Goal: Task Accomplishment & Management: Use online tool/utility

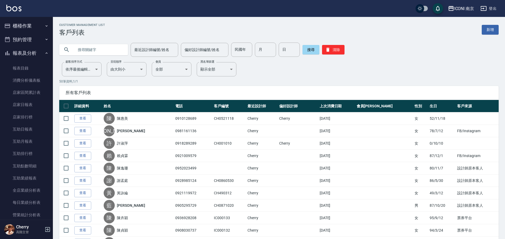
click at [25, 26] on button "櫃檯作業" at bounding box center [26, 26] width 49 height 14
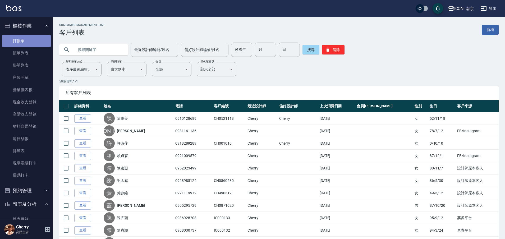
click at [29, 38] on link "打帳單" at bounding box center [26, 41] width 49 height 12
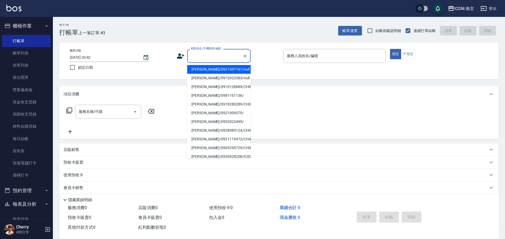
drag, startPoint x: 213, startPoint y: 60, endPoint x: 219, endPoint y: 49, distance: 12.3
click at [213, 59] on input "顧客姓名/手機號碼/編號" at bounding box center [215, 55] width 51 height 9
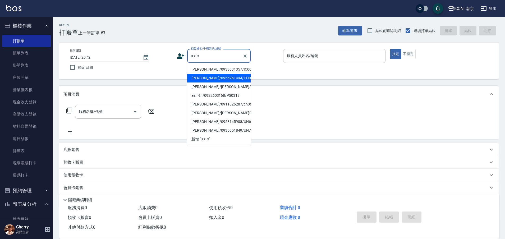
drag, startPoint x: 230, startPoint y: 74, endPoint x: 319, endPoint y: 58, distance: 90.6
click at [230, 75] on li "[PERSON_NAME]/0956261494/CH0740313" at bounding box center [219, 78] width 64 height 9
type input "[PERSON_NAME]/0956261494/CH0740313"
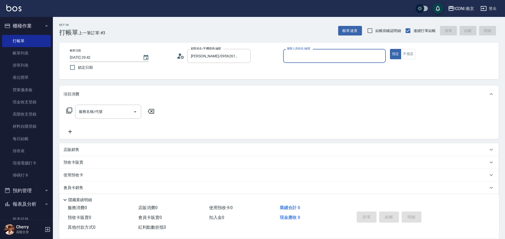
type input "Cherry-6"
click at [84, 177] on icon at bounding box center [86, 175] width 6 height 6
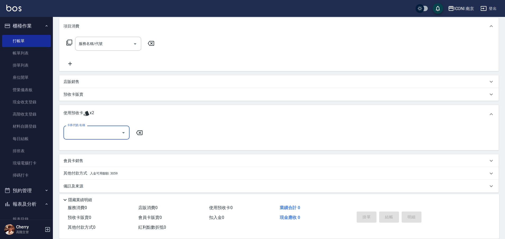
scroll to position [72, 0]
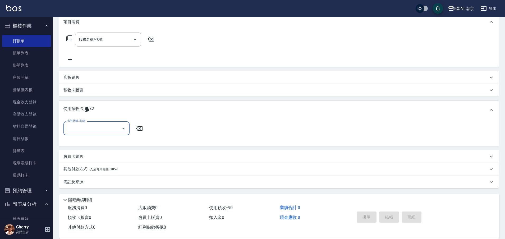
click at [106, 134] on div "卡券代號/名稱" at bounding box center [97, 128] width 66 height 14
click at [102, 141] on div "中藥卡短髮5次 剩餘2張" at bounding box center [97, 142] width 66 height 9
type input "中藥卡短髮5次"
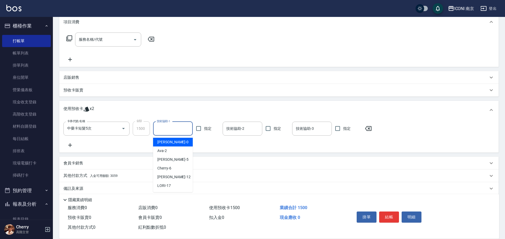
click at [168, 129] on input "技術協助-1" at bounding box center [173, 128] width 35 height 9
type input "Cherry-6"
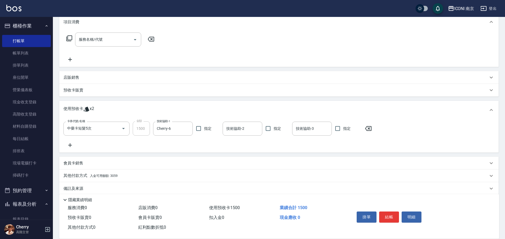
click at [220, 131] on div "卡券代號/名稱 中藥卡短髮5次 卡券代號/名稱 金額 1500 金額 技術協助-1 Cherry-6 技術協助-1 指定 技術協助-2 技術協助-2 指定 技…" at bounding box center [220, 128] width 312 height 14
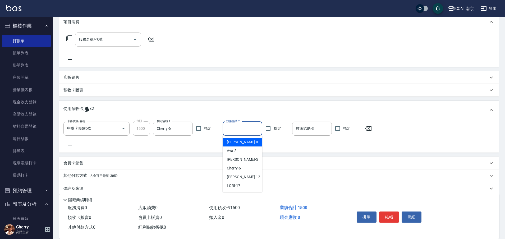
click at [227, 131] on input "技術協助-2" at bounding box center [242, 128] width 35 height 9
type input "Cherry-6"
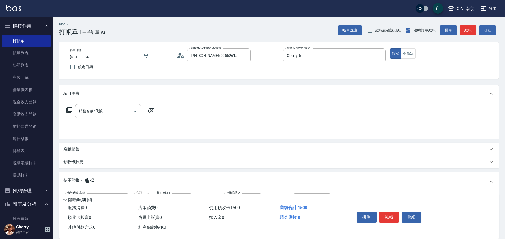
scroll to position [0, 0]
click at [70, 108] on icon at bounding box center [69, 110] width 6 height 6
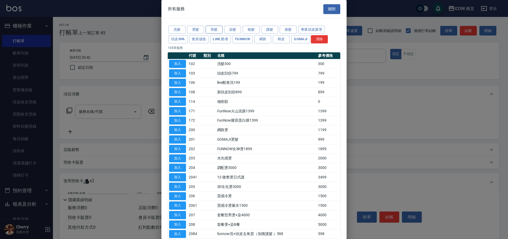
click at [213, 27] on button "剪髮" at bounding box center [214, 30] width 17 height 8
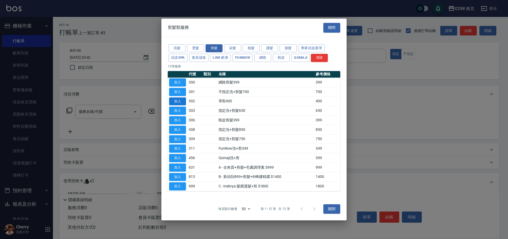
click at [183, 102] on button "加入" at bounding box center [177, 101] width 17 height 8
type input "單剪400(302)"
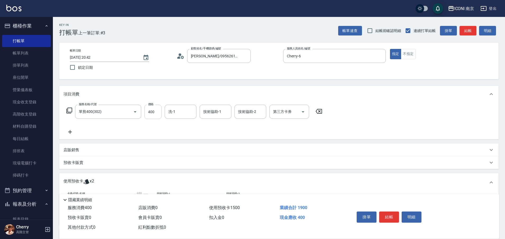
click at [158, 110] on input "400" at bounding box center [152, 112] width 17 height 14
type input "800"
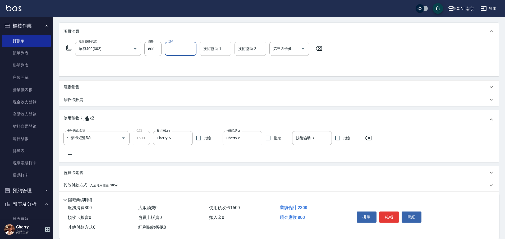
scroll to position [79, 0]
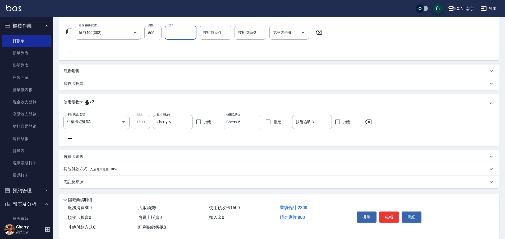
click at [111, 169] on span "入金可用餘額: 3059" at bounding box center [104, 170] width 28 height 4
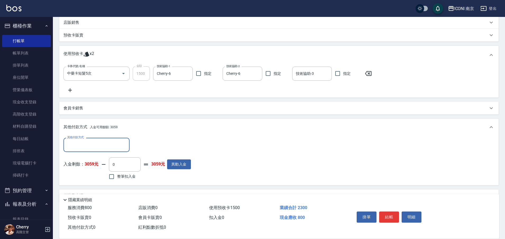
scroll to position [129, 0]
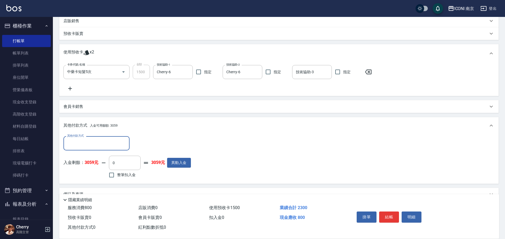
click at [126, 173] on span "整筆扣入金" at bounding box center [126, 175] width 19 height 6
click at [117, 173] on input "整筆扣入金" at bounding box center [111, 175] width 11 height 11
checkbox input "true"
type input "800"
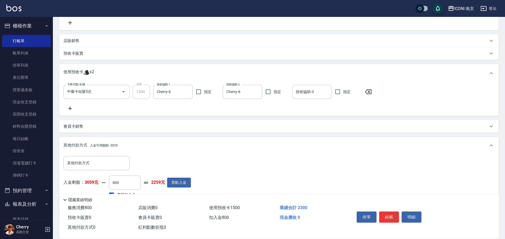
scroll to position [142, 0]
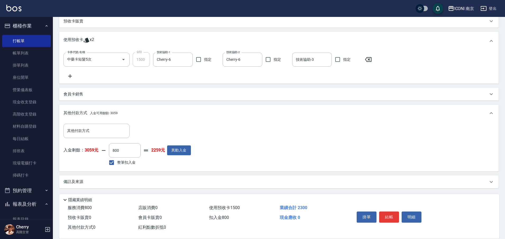
click at [98, 183] on div "備註及來源" at bounding box center [276, 182] width 425 height 6
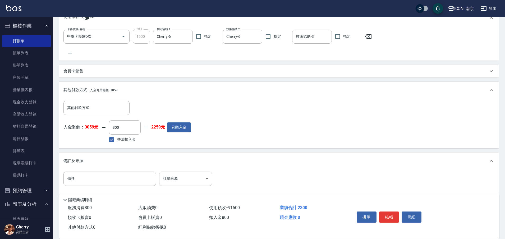
scroll to position [169, 0]
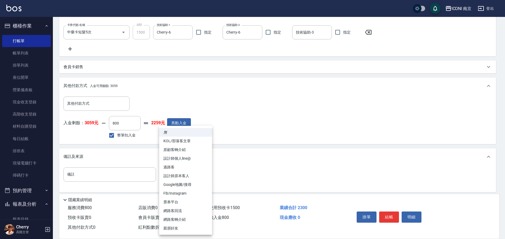
click at [169, 170] on body "ICONI 南京 登出 櫃檯作業 打帳單 帳單列表 掛單列表 座位開單 營業儀表板 現金收支登錄 高階收支登錄 材料自購登錄 每日結帳 排班表 現場電腦打卡 …" at bounding box center [252, 37] width 505 height 412
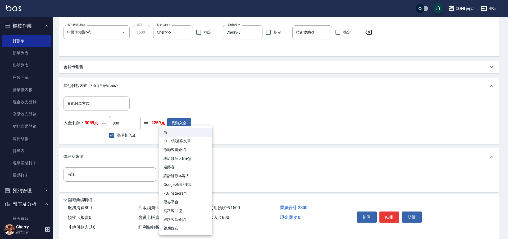
click at [178, 176] on li "設計師原本客人" at bounding box center [185, 176] width 53 height 9
type input "設計師原本客人"
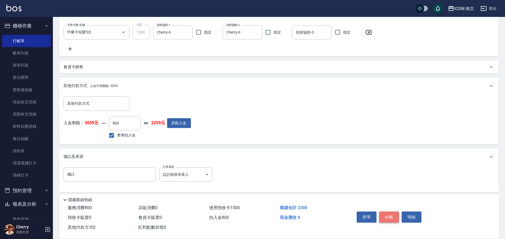
click at [387, 214] on button "結帳" at bounding box center [389, 217] width 20 height 11
type input "[DATE] 20:43"
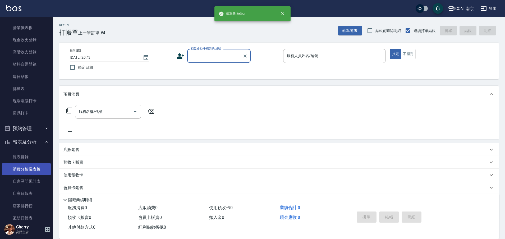
scroll to position [66, 0]
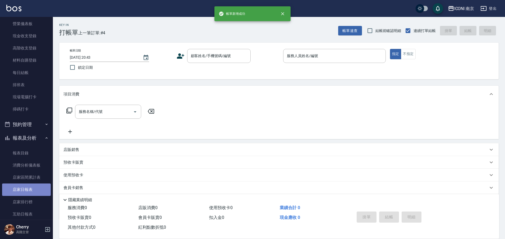
click at [28, 189] on link "店家日報表" at bounding box center [26, 190] width 49 height 12
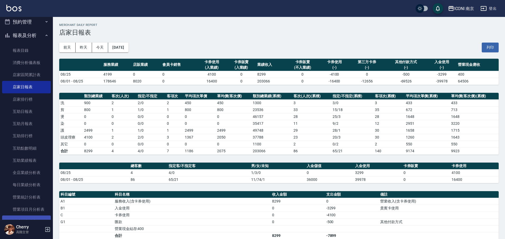
scroll to position [198, 0]
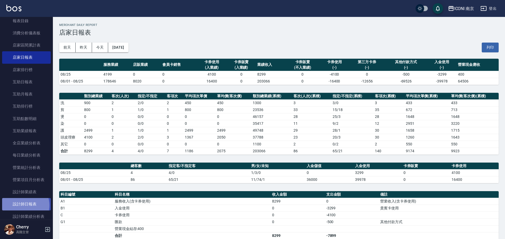
click at [21, 205] on link "設計師日報表" at bounding box center [26, 204] width 49 height 12
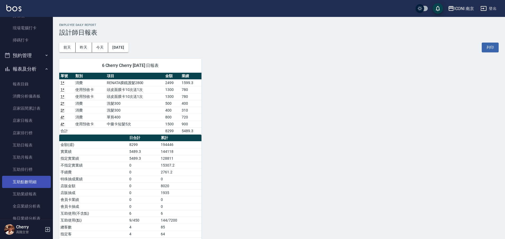
scroll to position [132, 0]
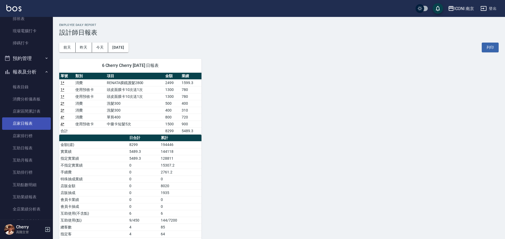
click at [29, 123] on link "店家日報表" at bounding box center [26, 123] width 49 height 12
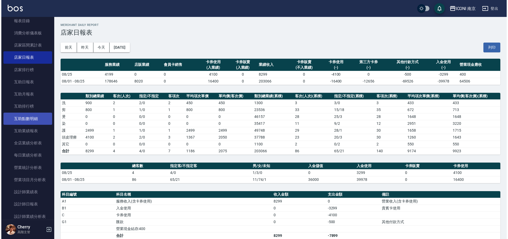
scroll to position [298, 0]
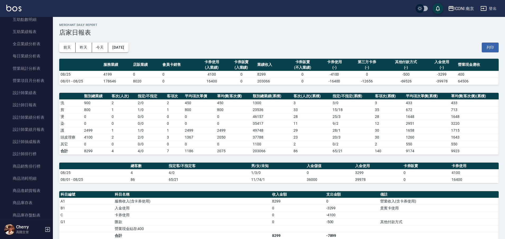
click at [466, 10] on div "ICONI 南京" at bounding box center [465, 8] width 20 height 7
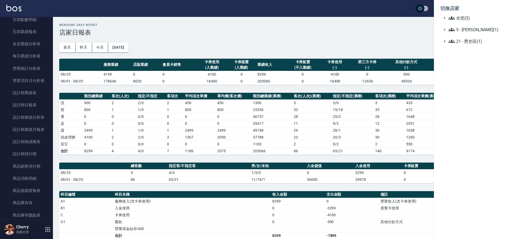
click at [464, 22] on ul "全部(3) 5 - [PERSON_NAME](1) 21 - 歷史區(1)" at bounding box center [470, 30] width 61 height 30
click at [464, 20] on span "全部(3)" at bounding box center [474, 18] width 51 height 6
click at [460, 33] on span "PS23" at bounding box center [474, 33] width 52 height 6
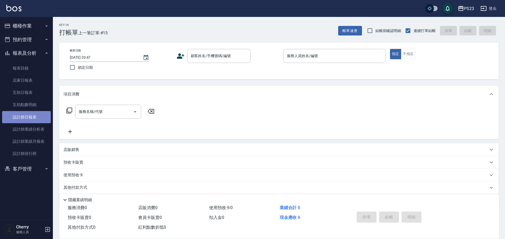
click at [35, 121] on link "設計師日報表" at bounding box center [26, 117] width 49 height 12
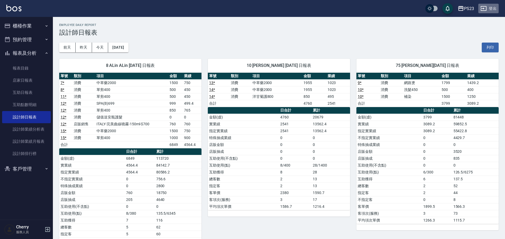
click at [491, 9] on button "登出" at bounding box center [489, 9] width 20 height 10
